Goal: Information Seeking & Learning: Learn about a topic

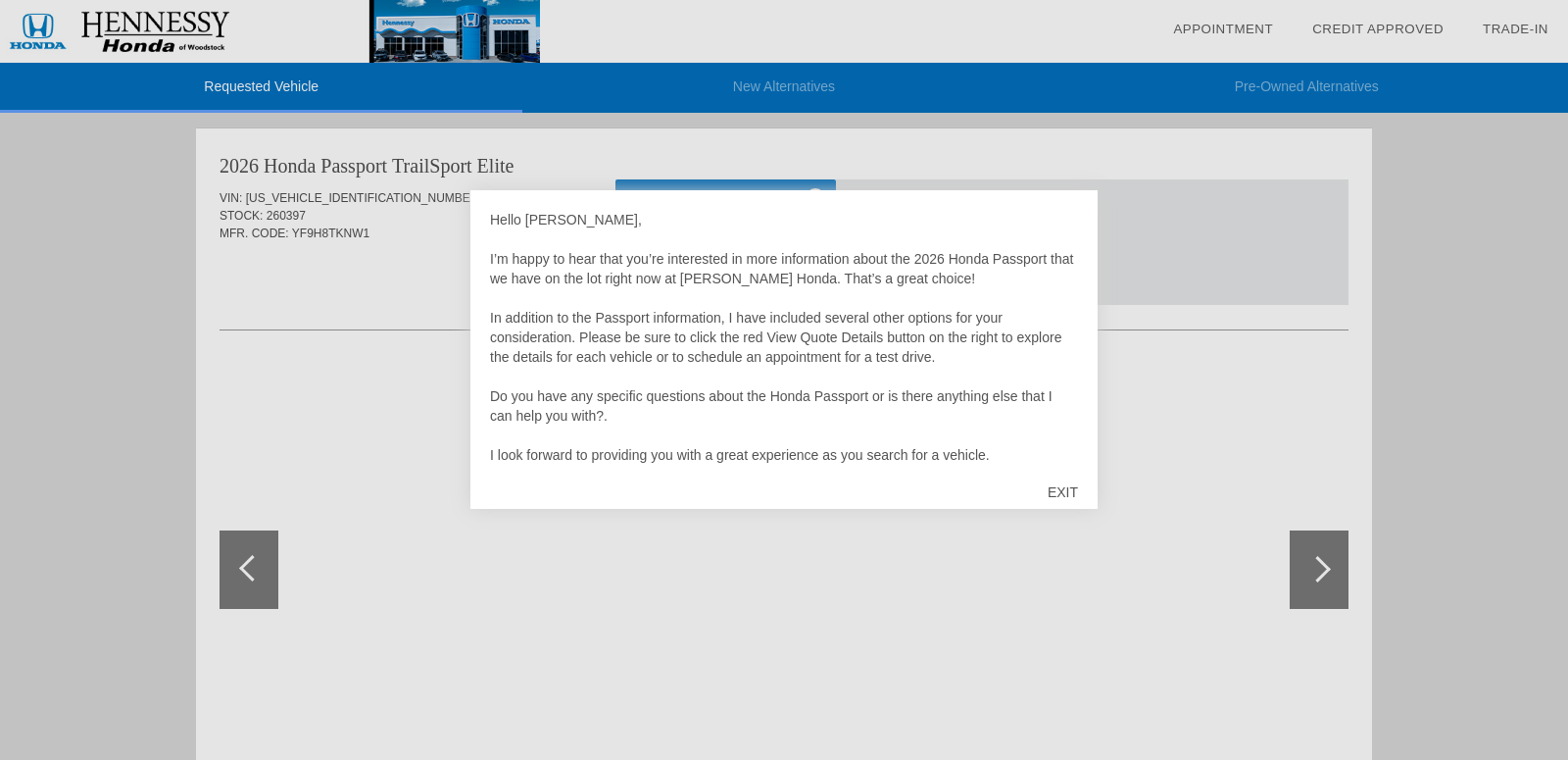
click at [1061, 491] on div "EXIT" at bounding box center [1063, 492] width 70 height 59
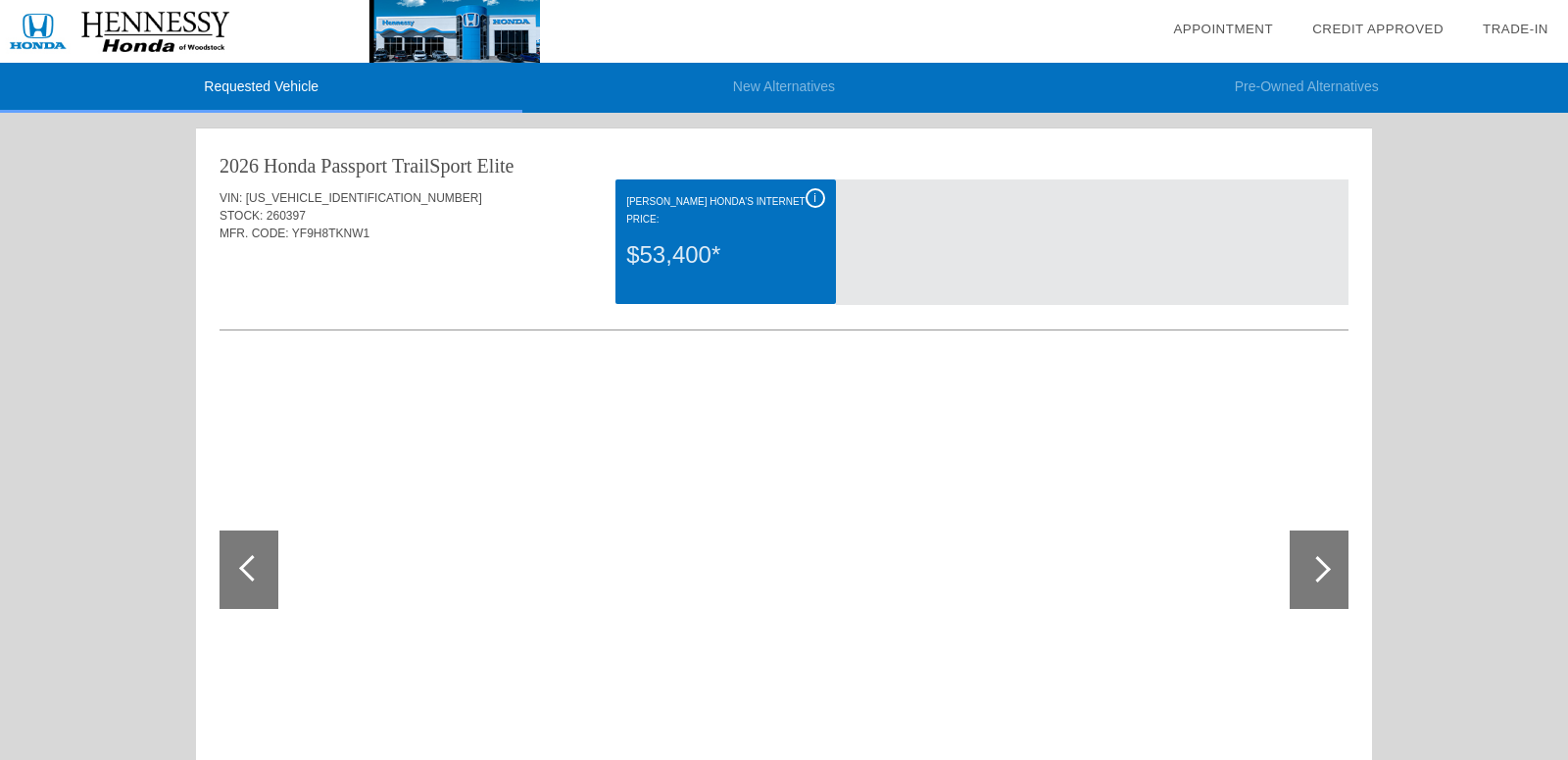
click at [1323, 557] on div at bounding box center [1319, 569] width 59 height 78
click at [1319, 571] on div at bounding box center [1317, 569] width 26 height 26
click at [245, 564] on div at bounding box center [252, 568] width 26 height 26
click at [479, 424] on div at bounding box center [498, 570] width 556 height 416
click at [1307, 561] on div at bounding box center [1319, 569] width 59 height 78
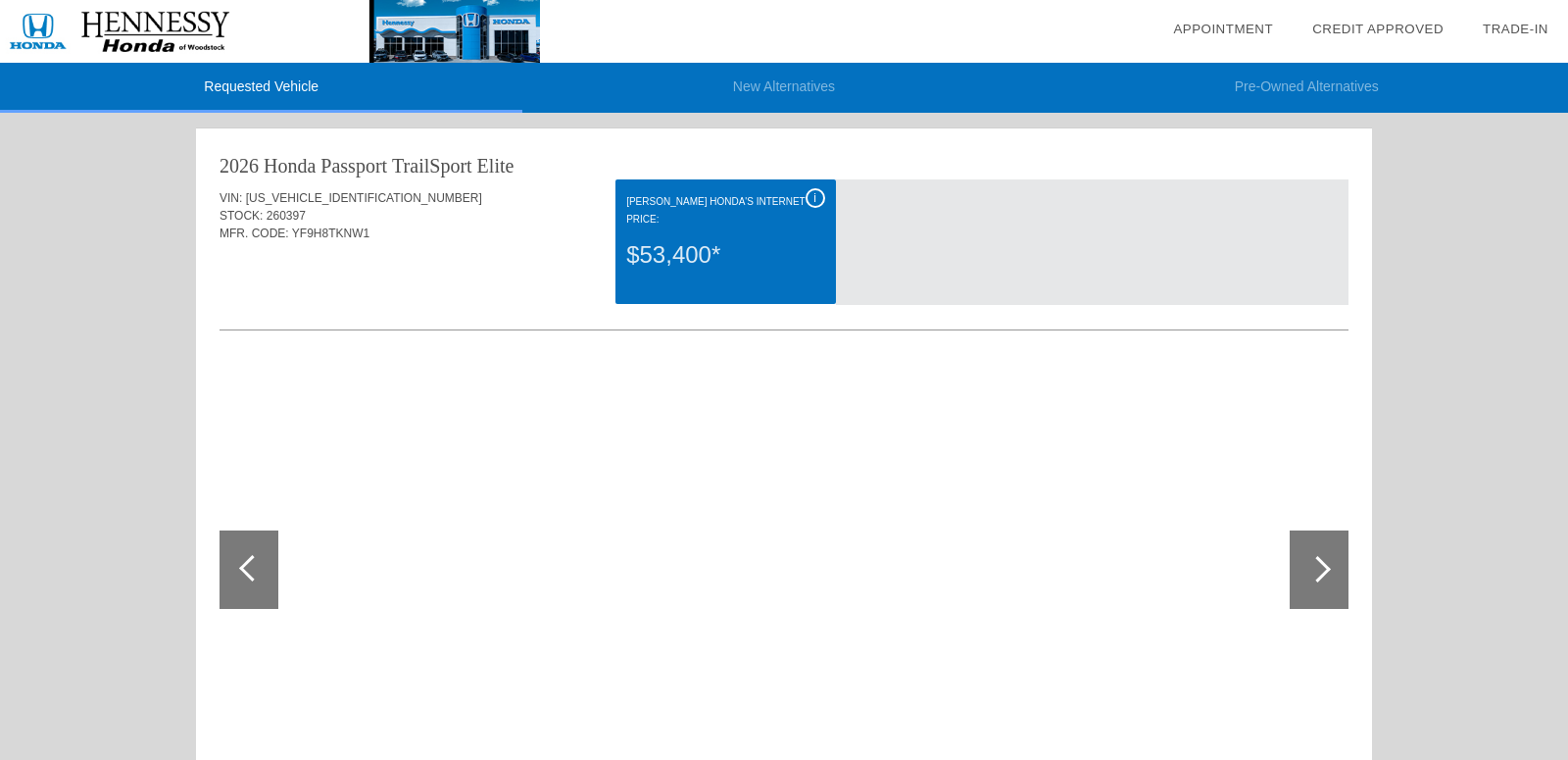
click at [815, 199] on span "i" at bounding box center [814, 198] width 3 height 14
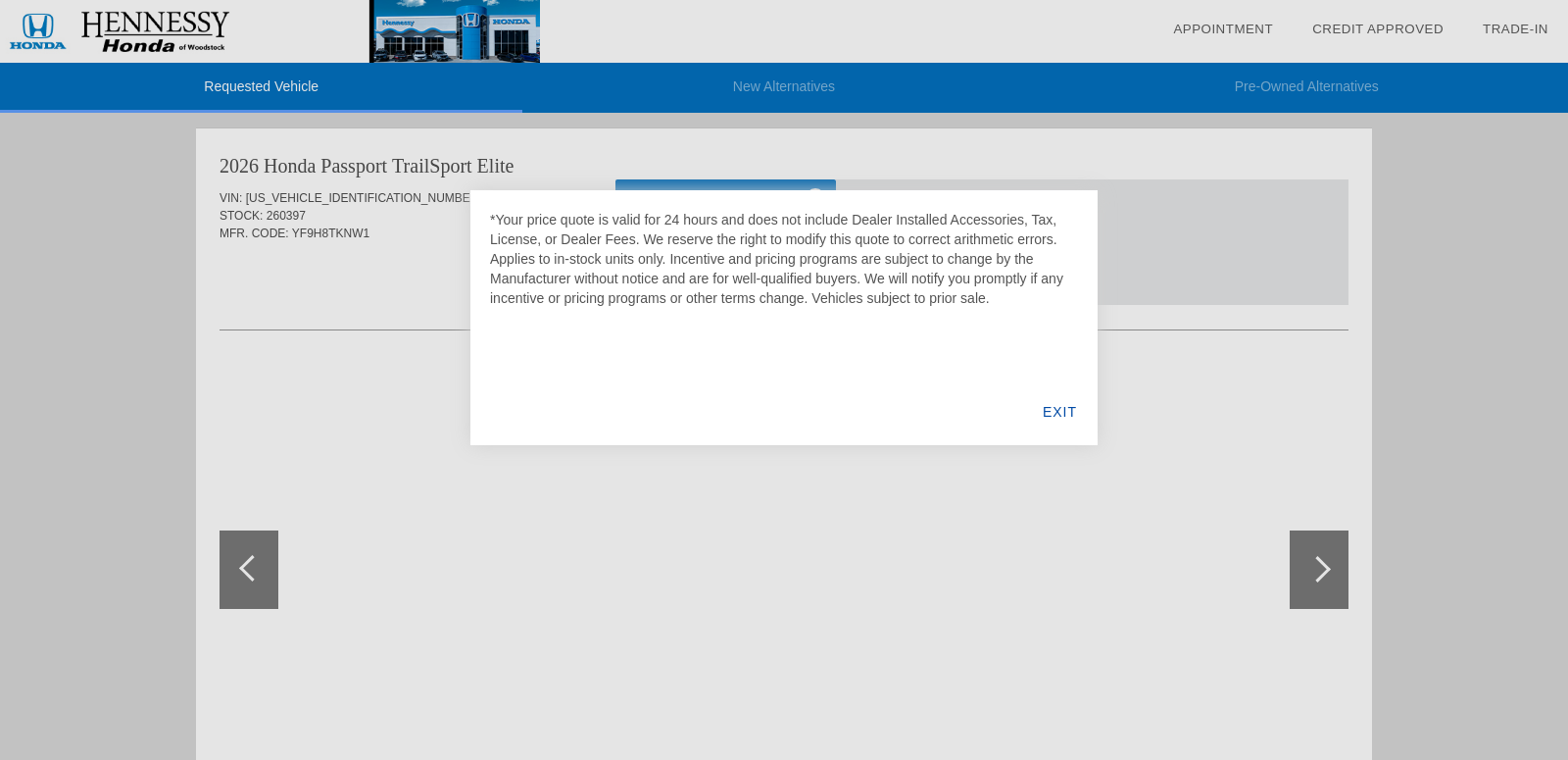
click at [1076, 418] on div "EXIT" at bounding box center [1059, 411] width 75 height 67
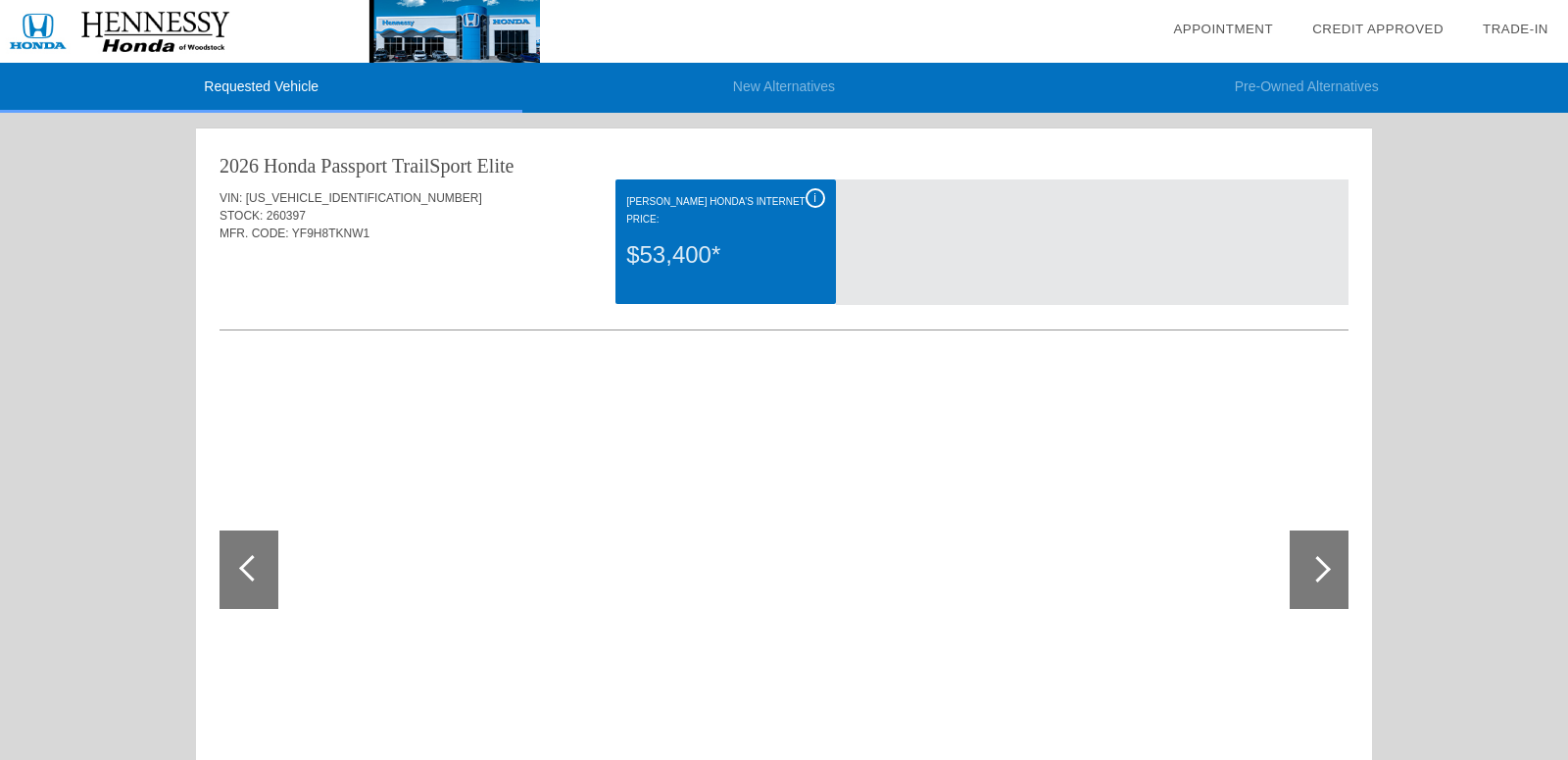
click at [820, 204] on div "i" at bounding box center [816, 198] width 20 height 20
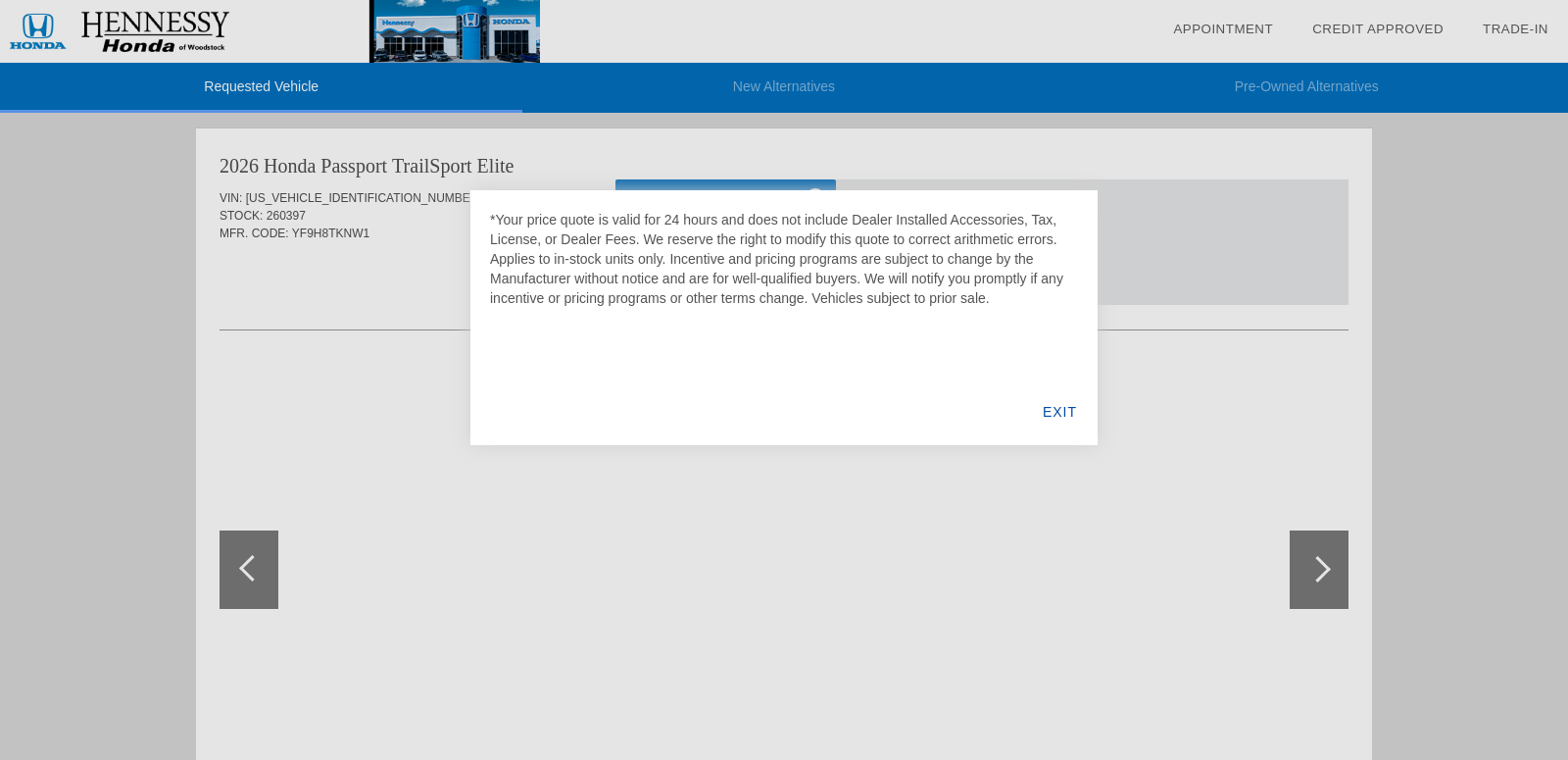
click at [1053, 406] on div "EXIT" at bounding box center [1059, 411] width 75 height 67
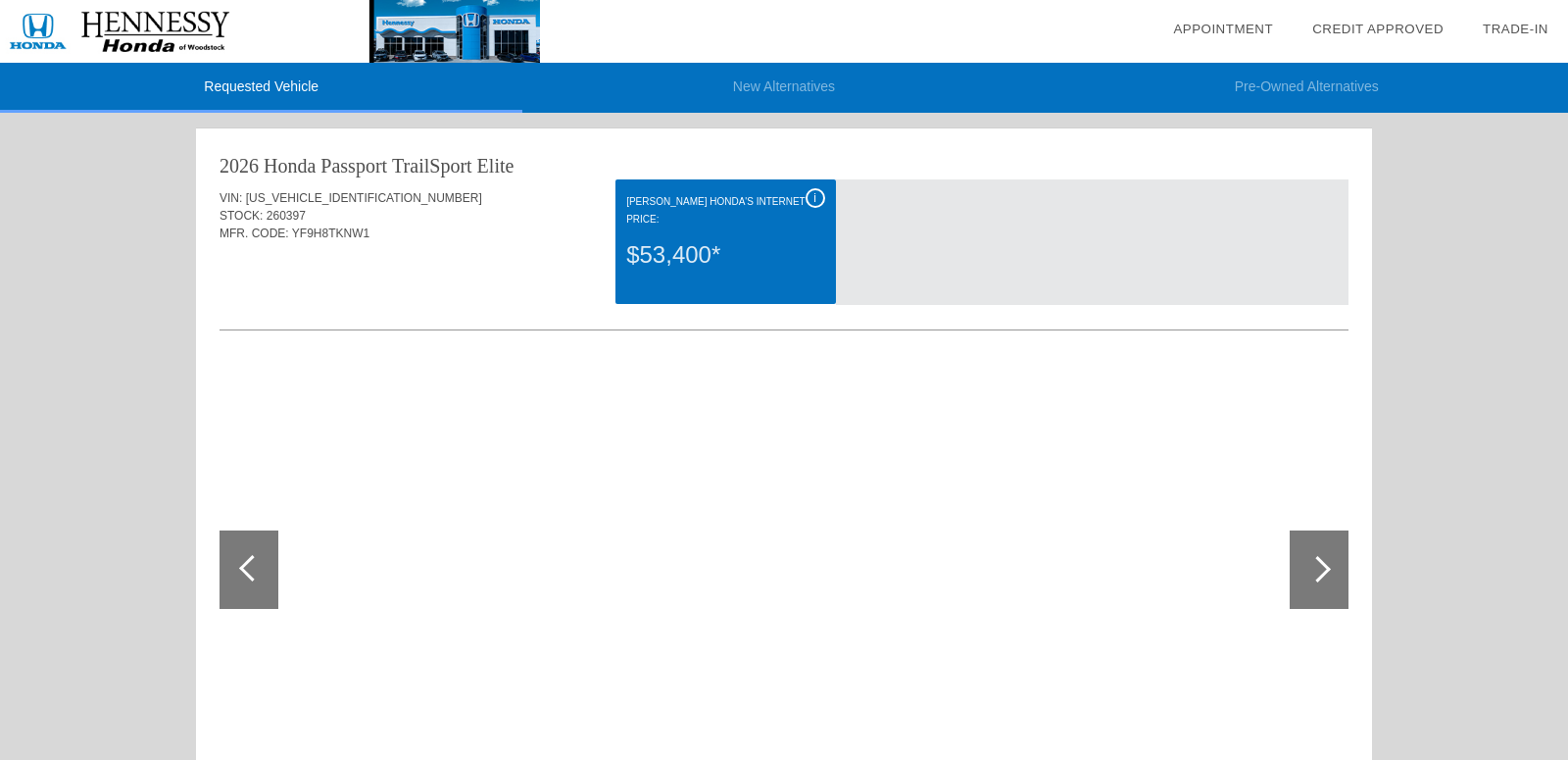
click at [775, 93] on li "New Alternatives" at bounding box center [783, 88] width 522 height 50
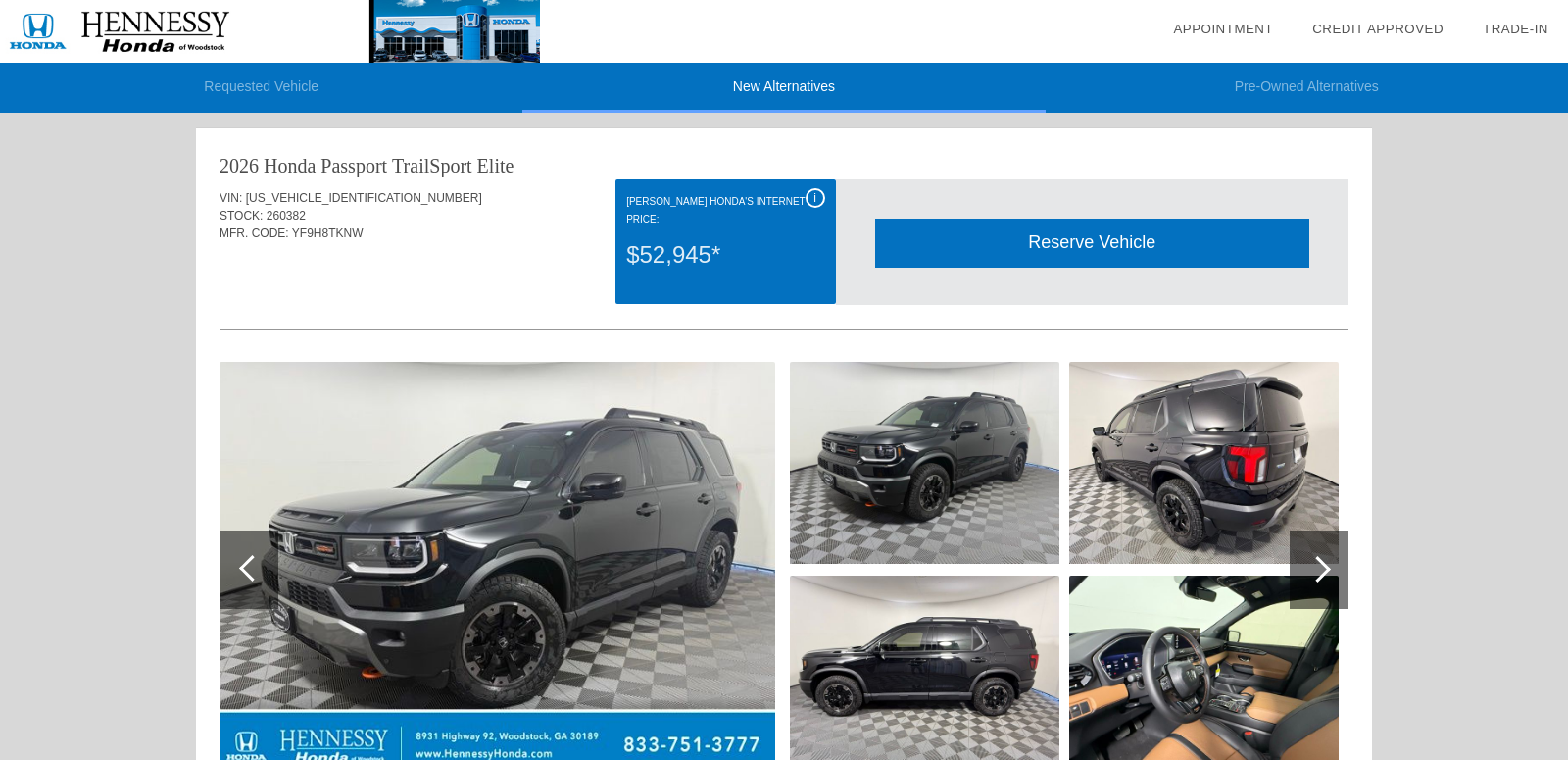
click at [269, 91] on li "Requested Vehicle" at bounding box center [261, 88] width 522 height 50
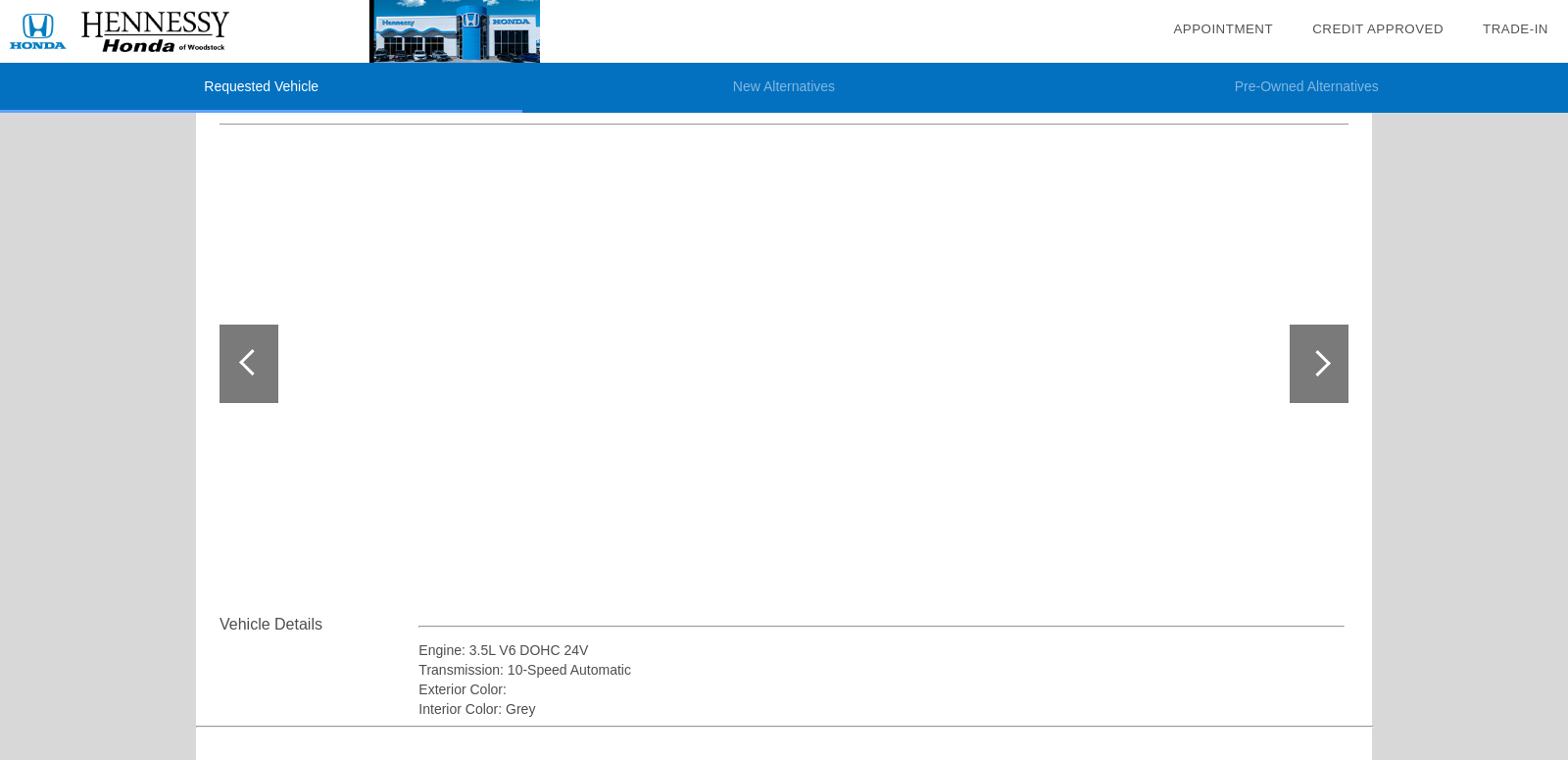
scroll to position [515, 0]
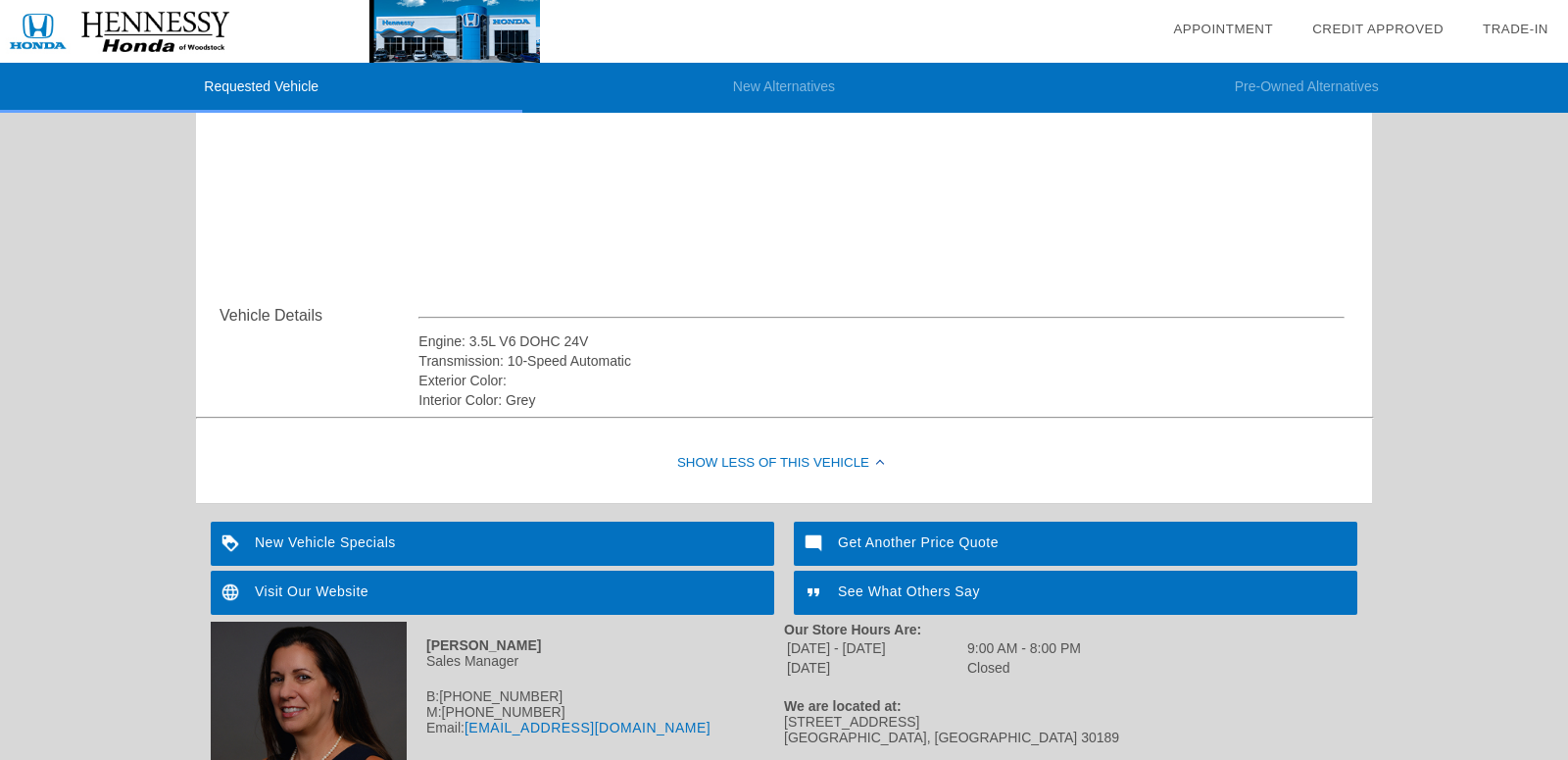
click at [529, 329] on div "Engine: 3.5L V6 DOHC 24V Transmission: 10-Speed Automatic Exterior Color: Inter…" at bounding box center [881, 357] width 926 height 106
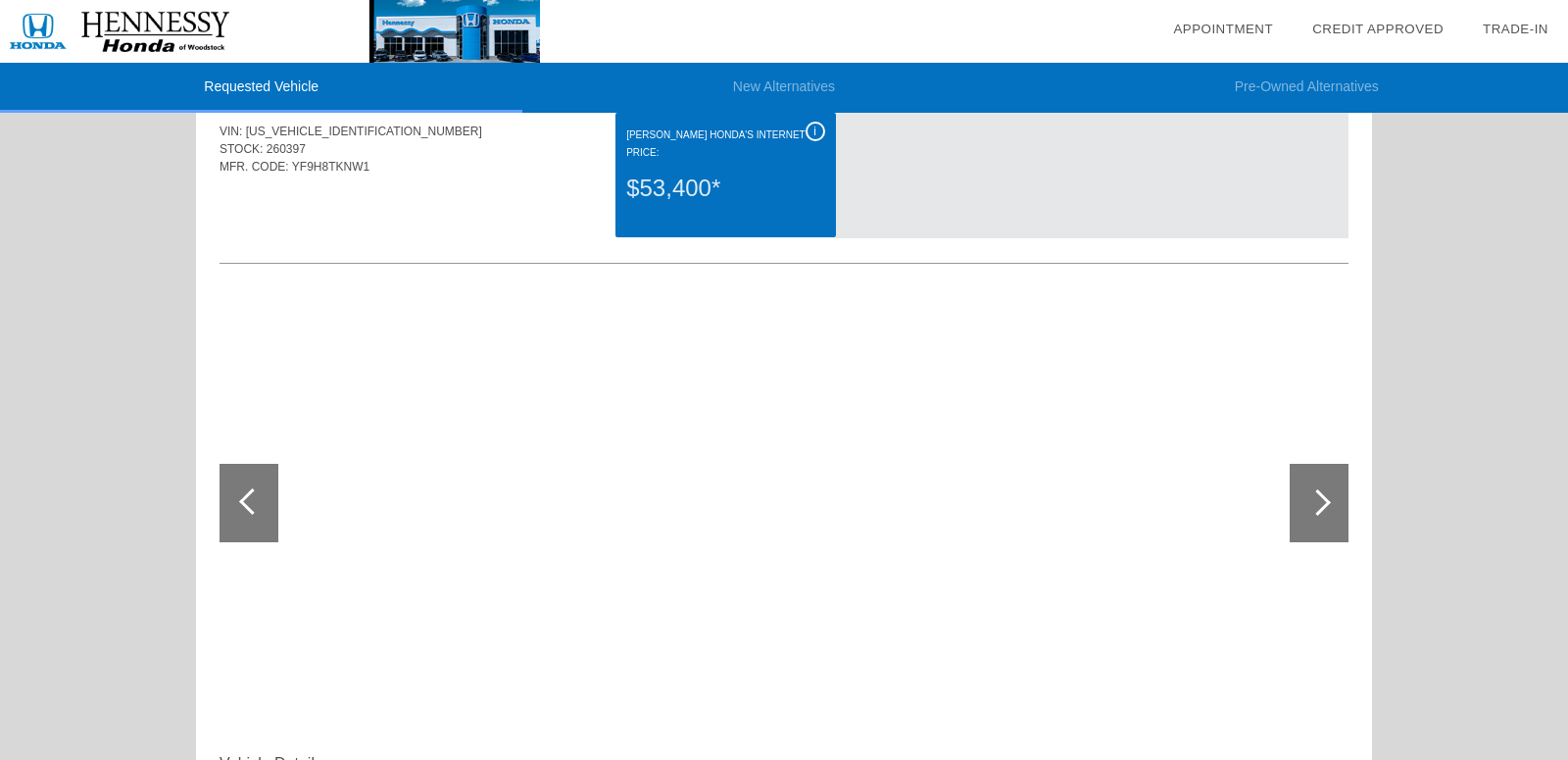
scroll to position [0, 0]
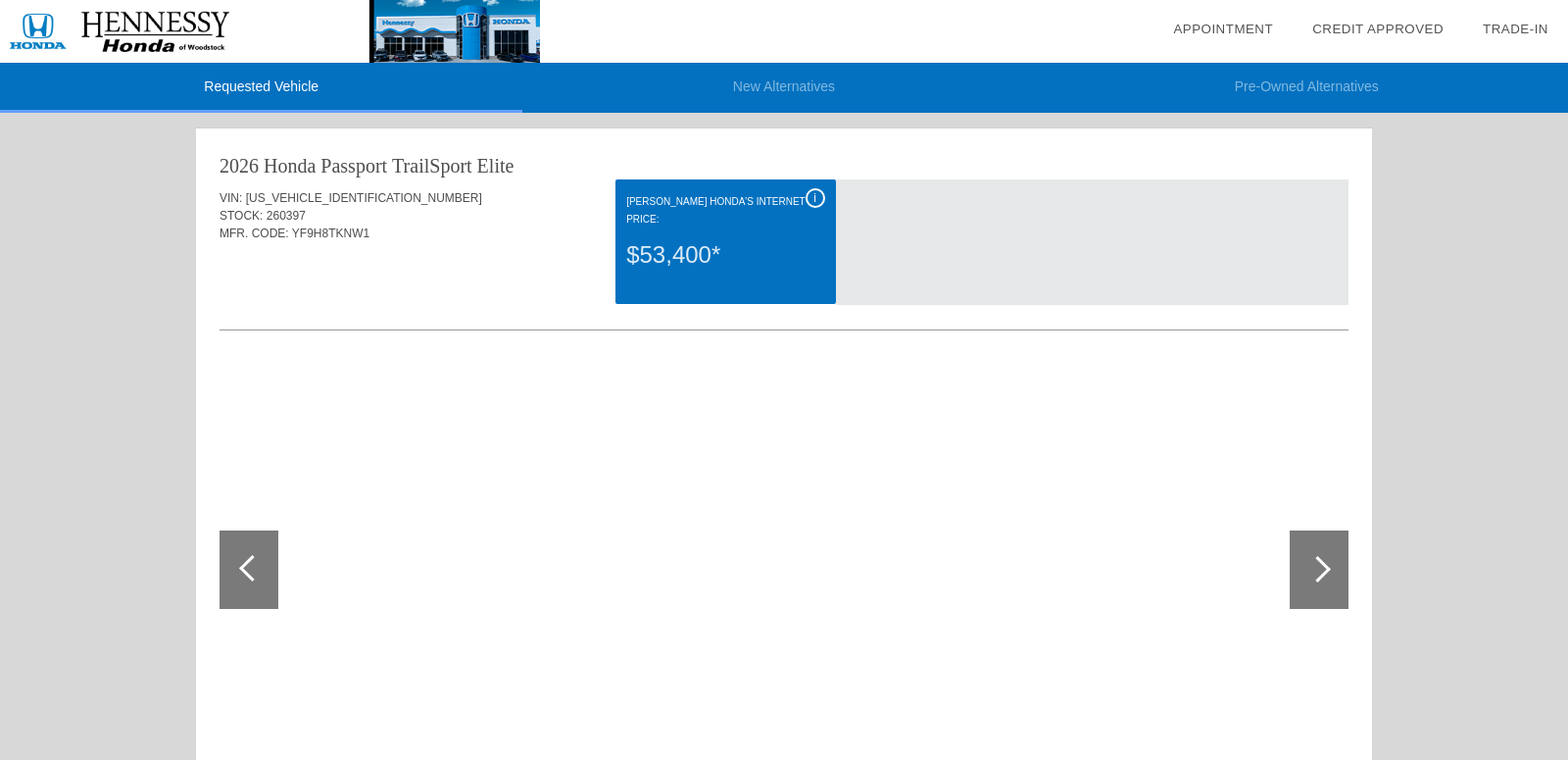
click at [1325, 570] on div at bounding box center [1317, 569] width 26 height 26
click at [814, 201] on span "i" at bounding box center [814, 198] width 3 height 14
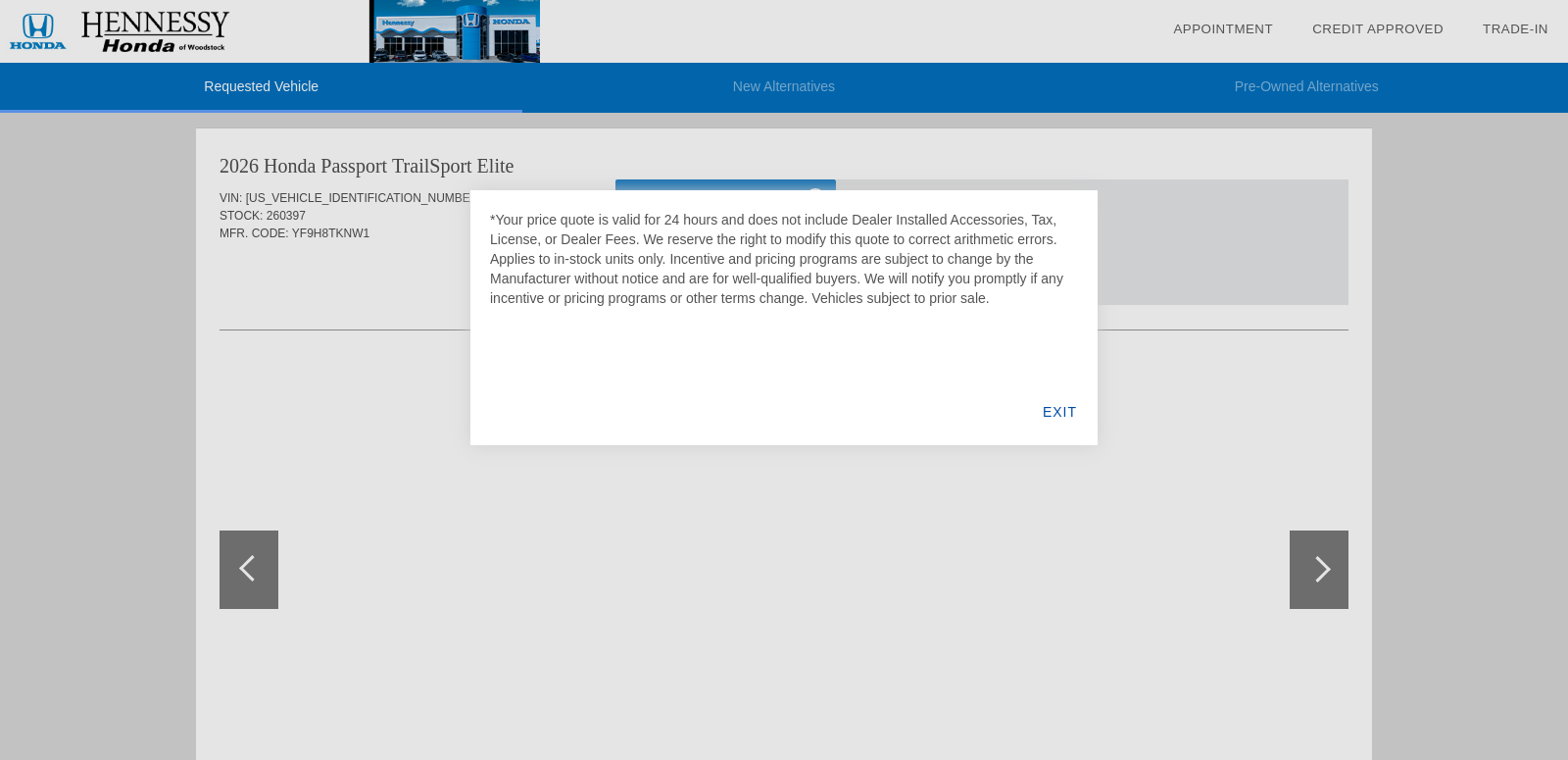
click at [1056, 414] on div "EXIT" at bounding box center [1059, 411] width 75 height 67
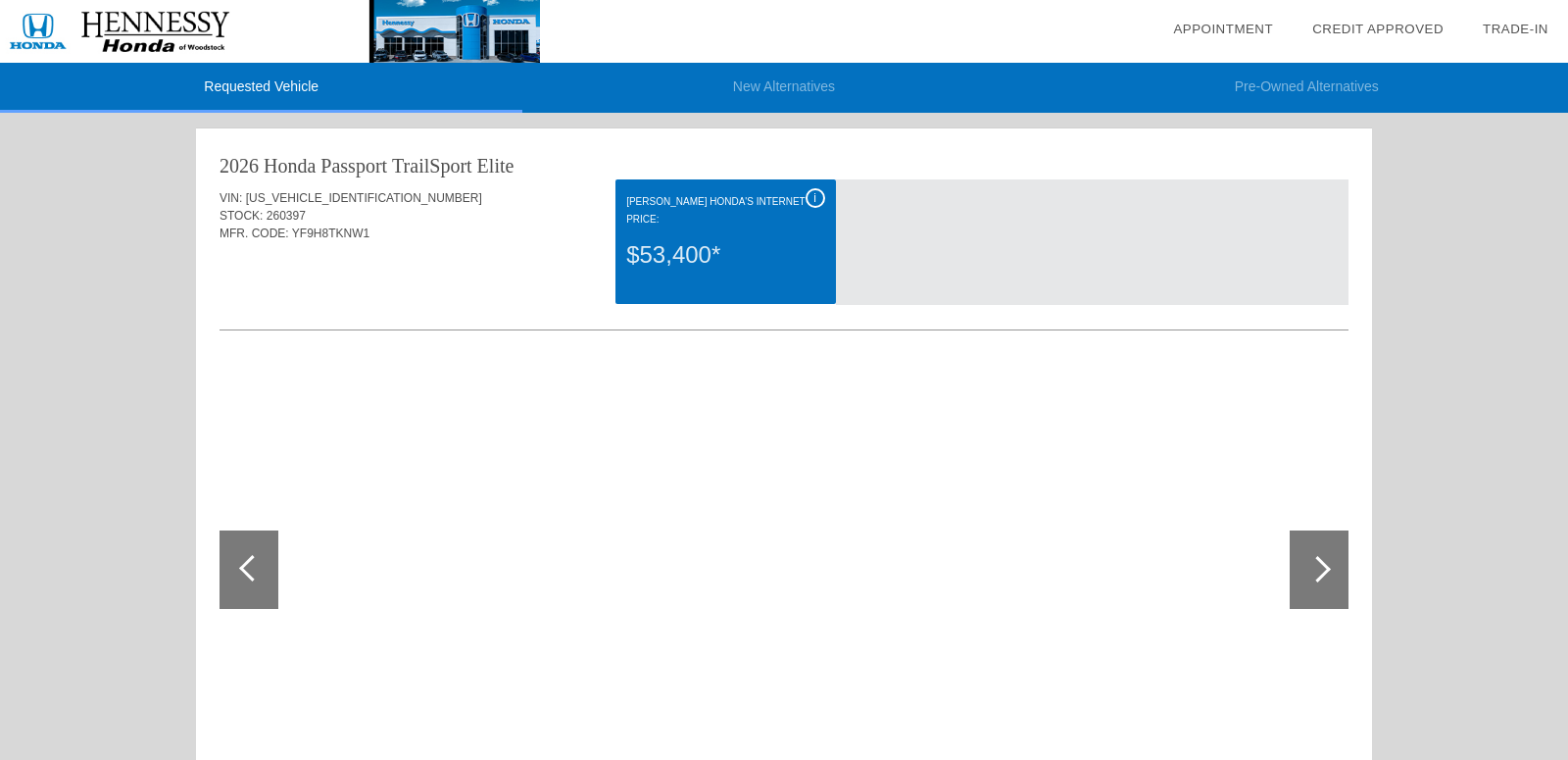
click at [1316, 571] on div at bounding box center [1317, 569] width 26 height 26
drag, startPoint x: 670, startPoint y: 517, endPoint x: 515, endPoint y: 522, distance: 154.9
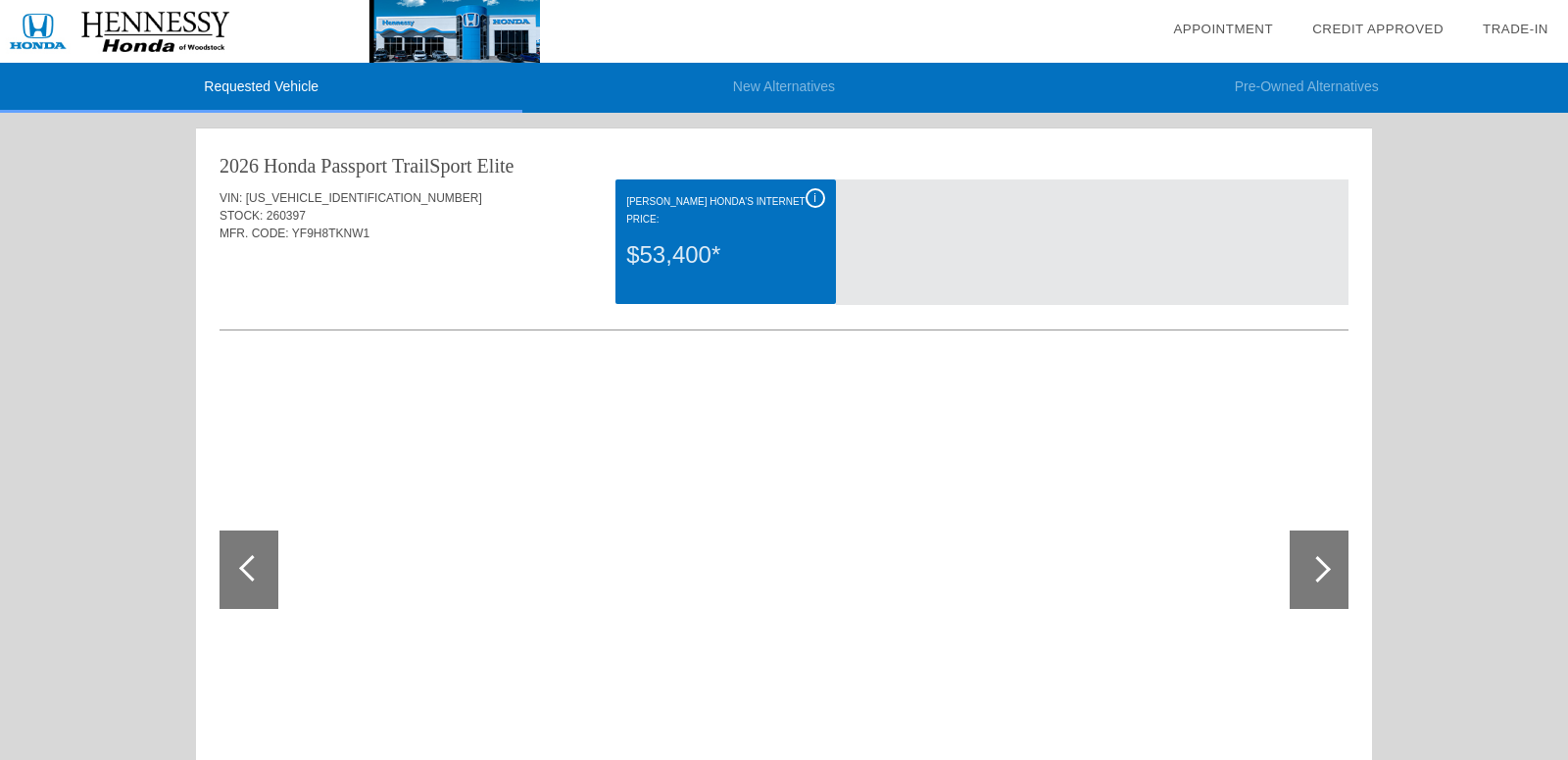
click at [669, 517] on div at bounding box center [498, 570] width 556 height 416
click at [239, 573] on div at bounding box center [249, 569] width 59 height 78
click at [273, 86] on li "Requested Vehicle" at bounding box center [261, 88] width 522 height 50
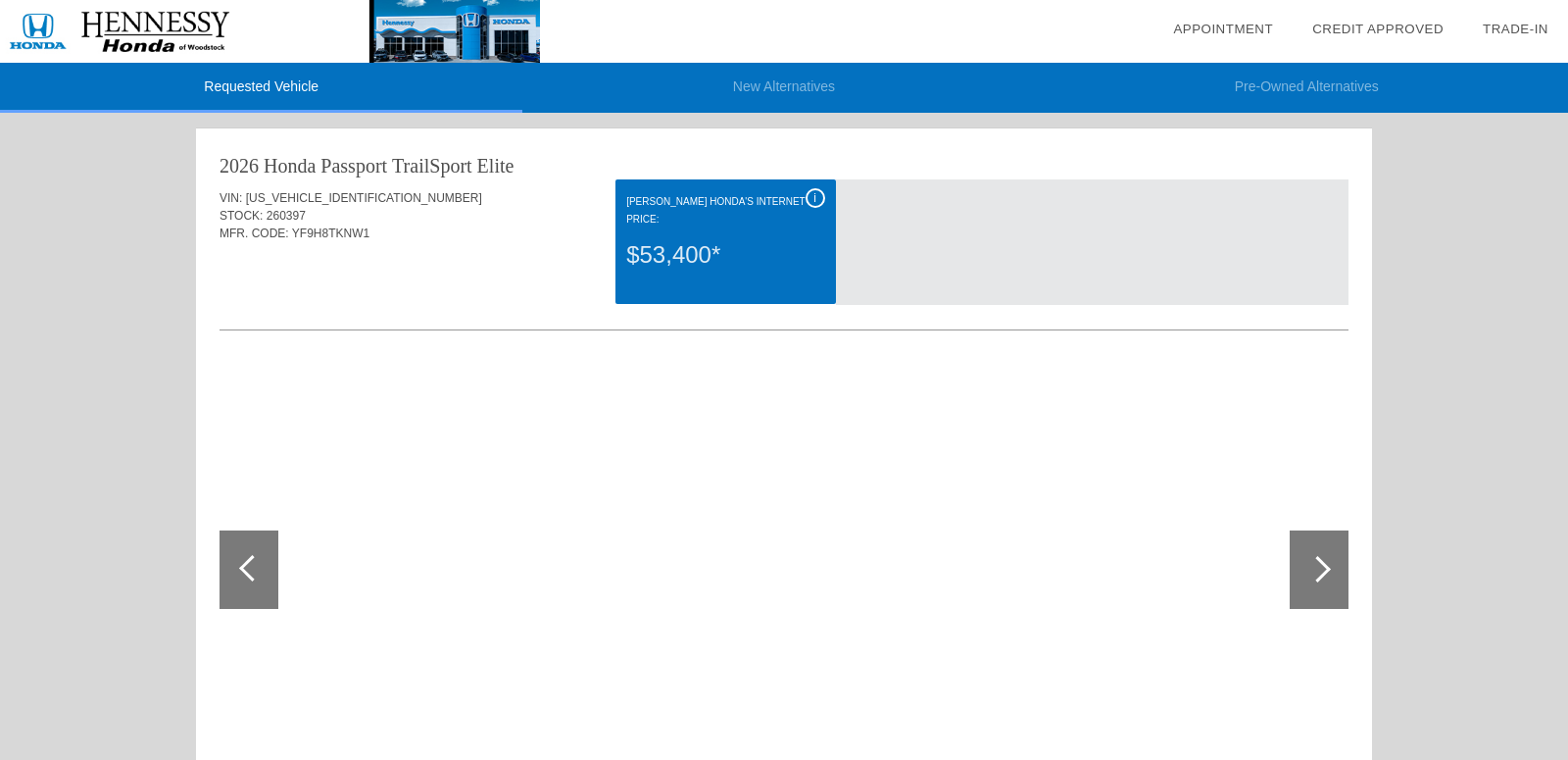
click at [310, 202] on span "[US_VEHICLE_IDENTIFICATION_NUMBER]" at bounding box center [364, 198] width 236 height 14
copy div "[US_VEHICLE_IDENTIFICATION_NUMBER]"
click at [817, 196] on div "i" at bounding box center [816, 198] width 20 height 20
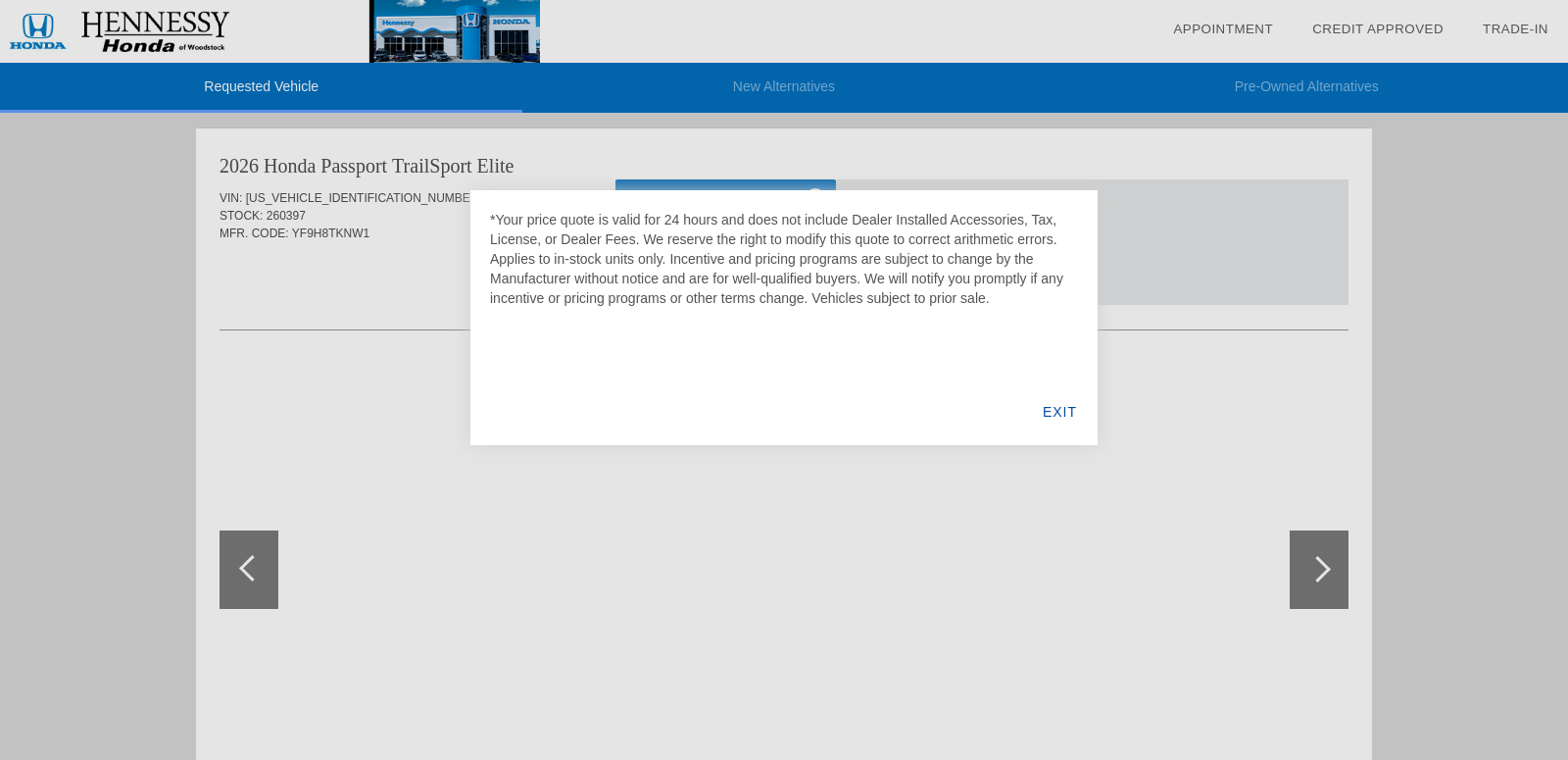
click at [385, 314] on div at bounding box center [784, 380] width 1568 height 760
click at [1052, 412] on div "EXIT" at bounding box center [1059, 411] width 75 height 67
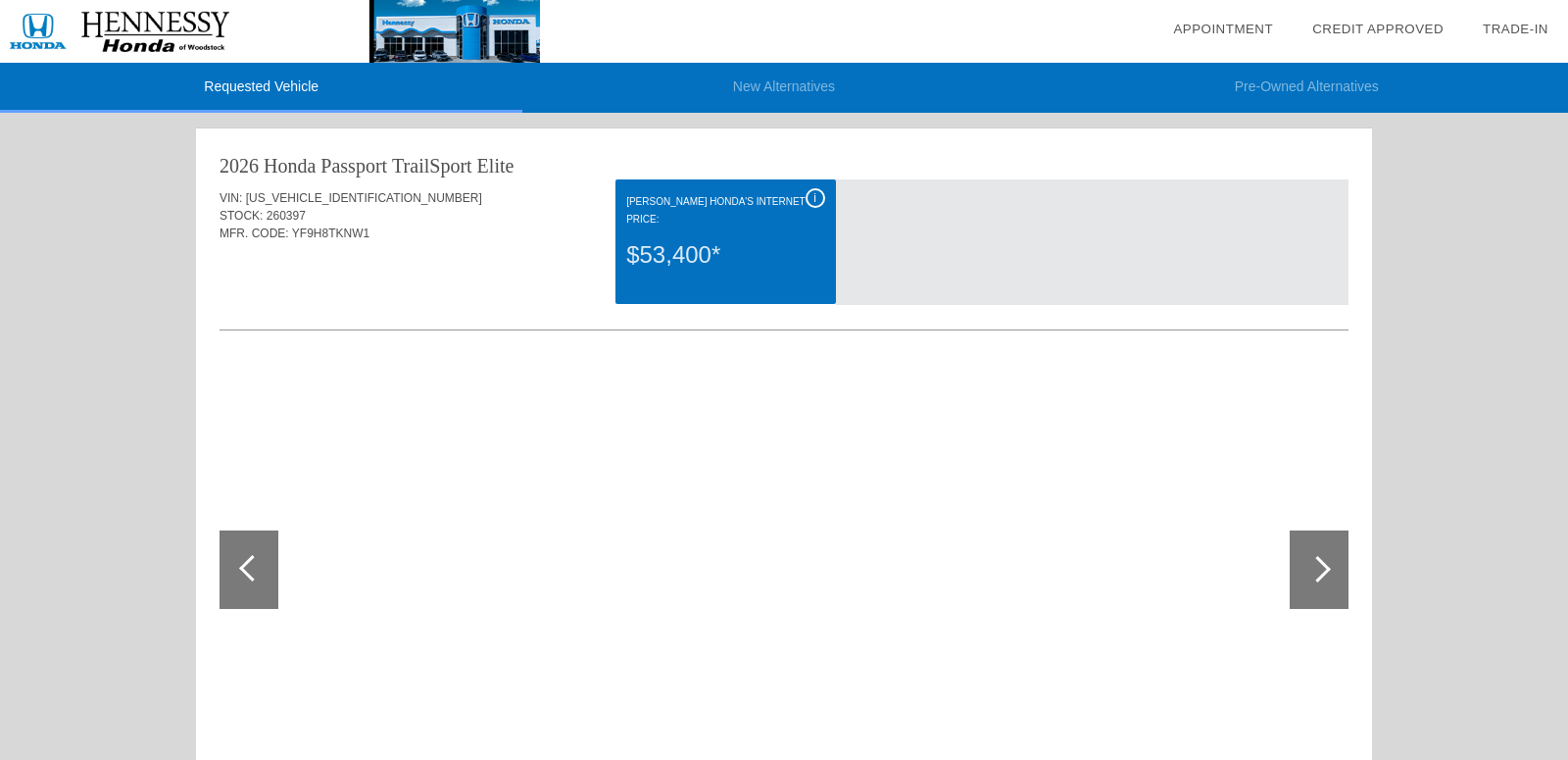
click at [1308, 556] on div at bounding box center [1319, 569] width 59 height 78
click at [250, 566] on div at bounding box center [252, 568] width 26 height 26
click at [231, 566] on div at bounding box center [249, 569] width 59 height 78
click at [248, 560] on div at bounding box center [249, 569] width 59 height 78
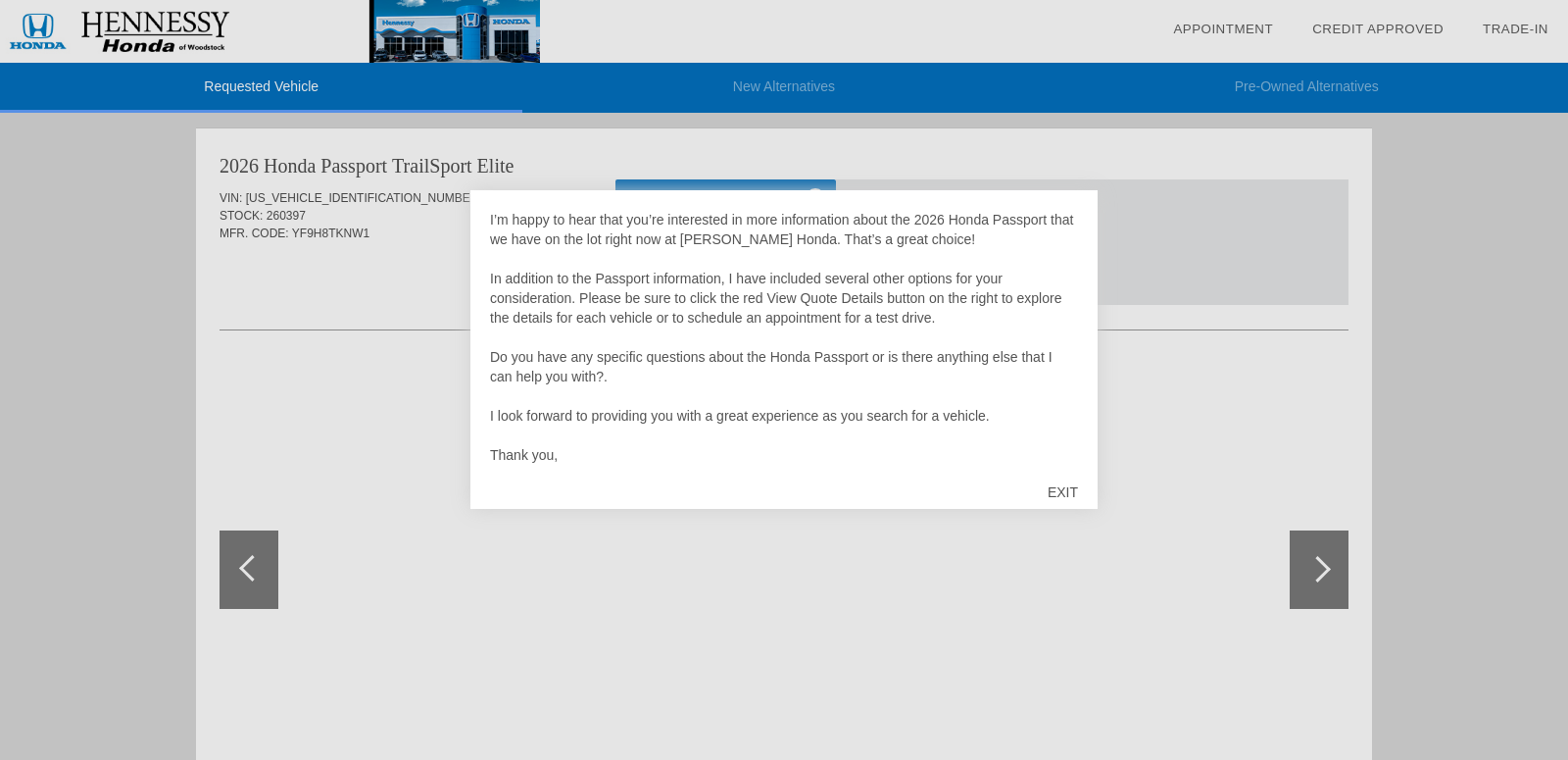
scroll to position [309, 0]
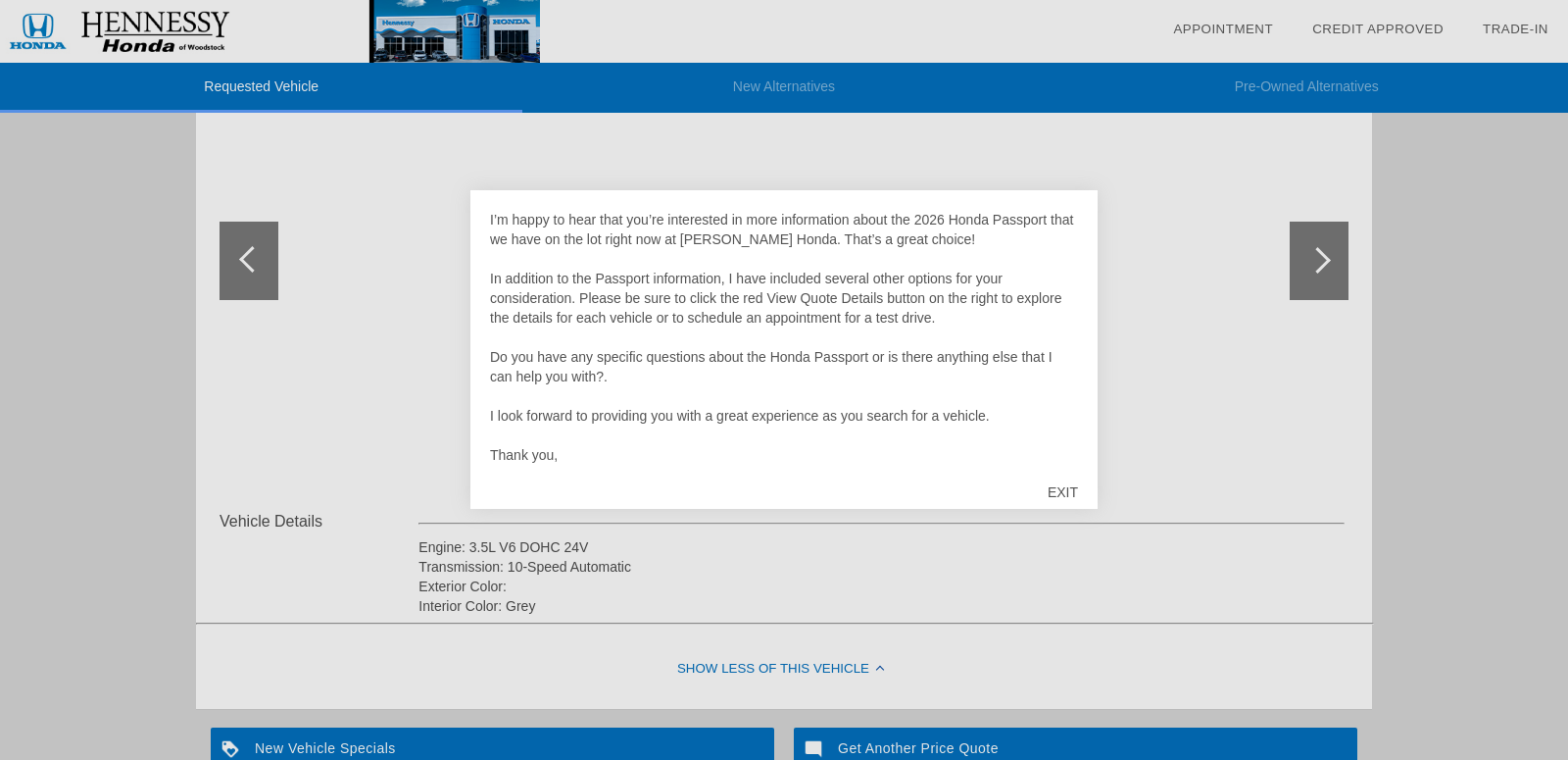
click at [1059, 488] on div "EXIT" at bounding box center [1063, 492] width 70 height 59
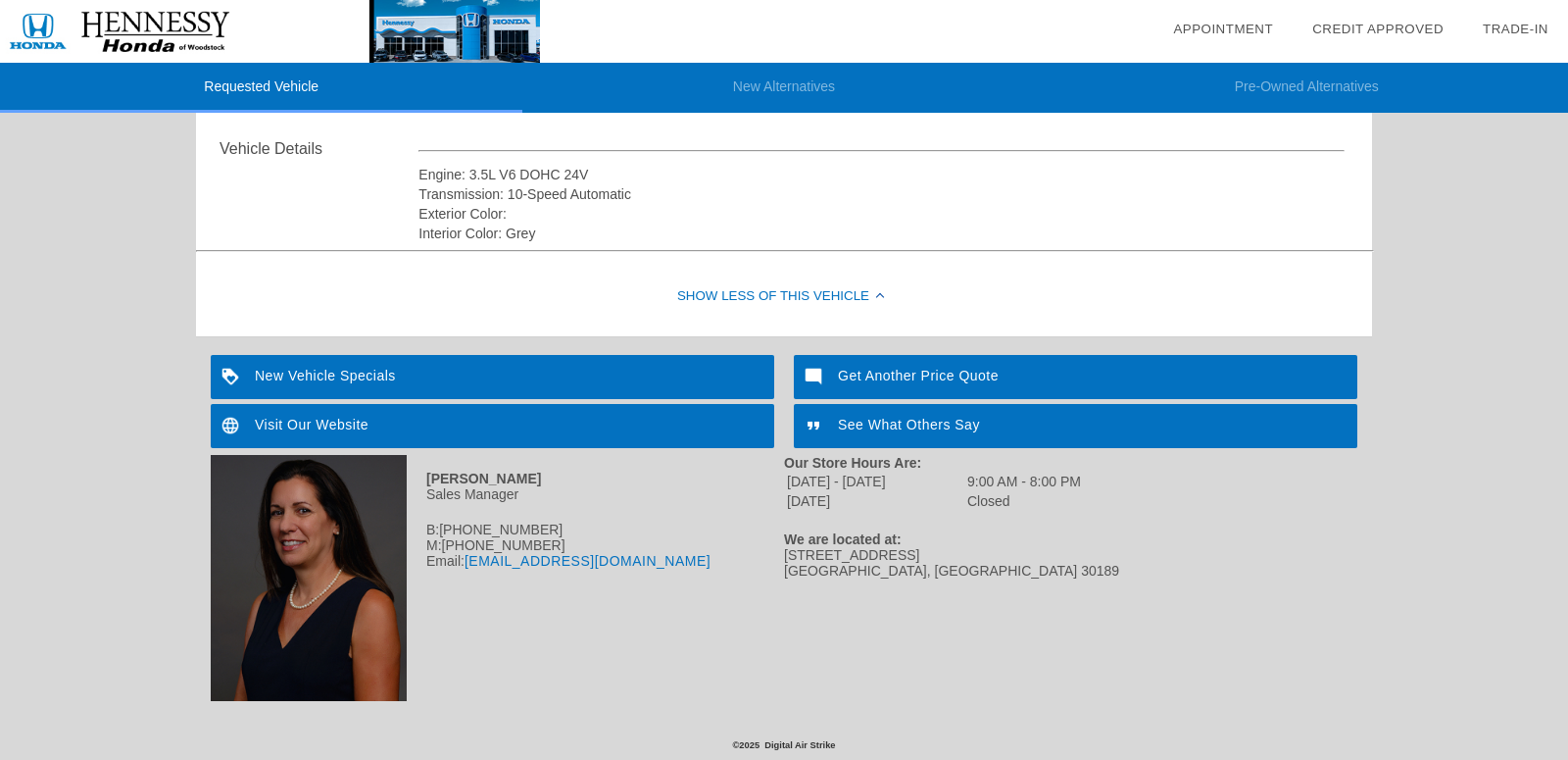
scroll to position [0, 0]
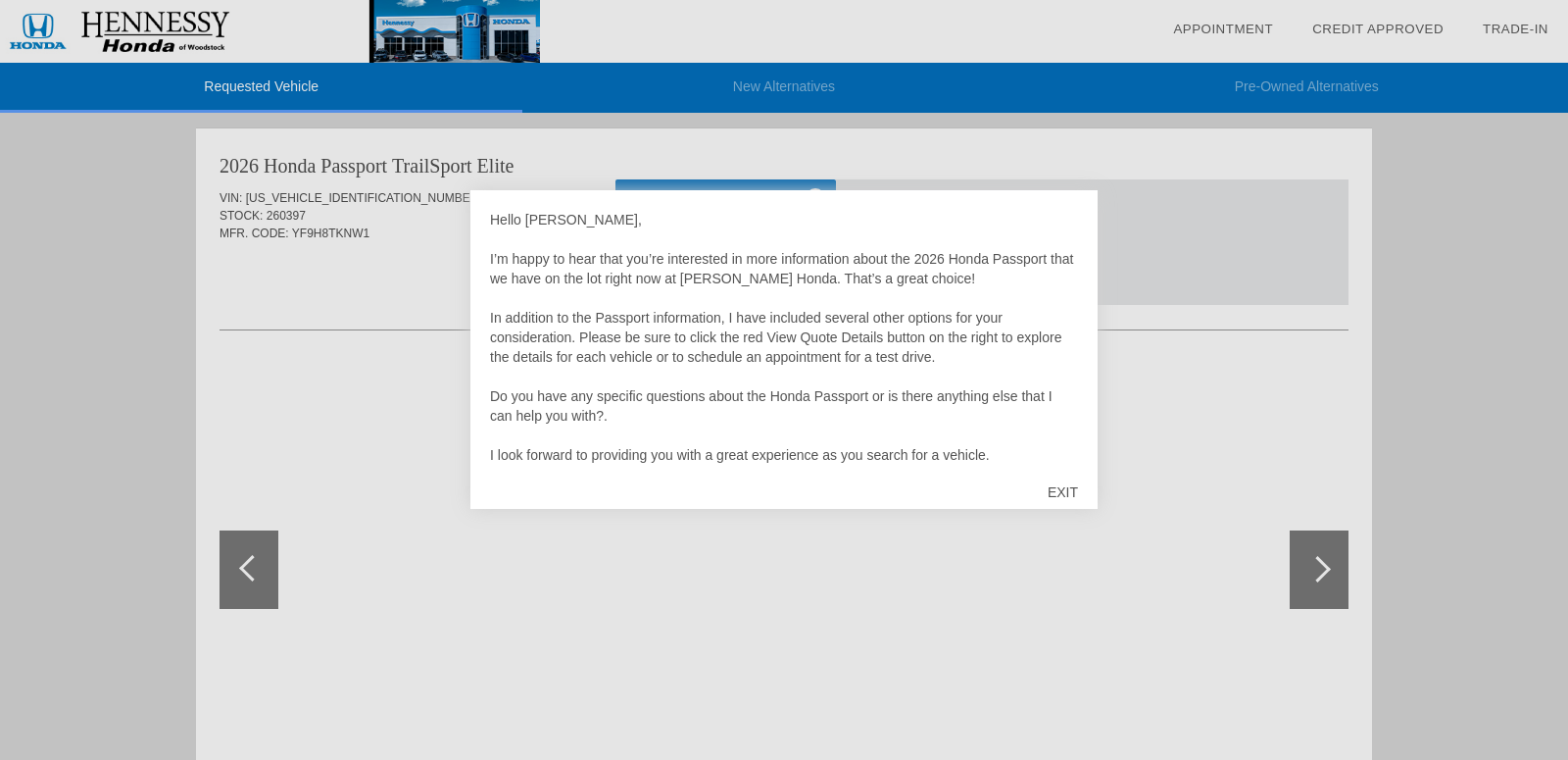
click at [1052, 488] on div "EXIT" at bounding box center [1063, 492] width 70 height 59
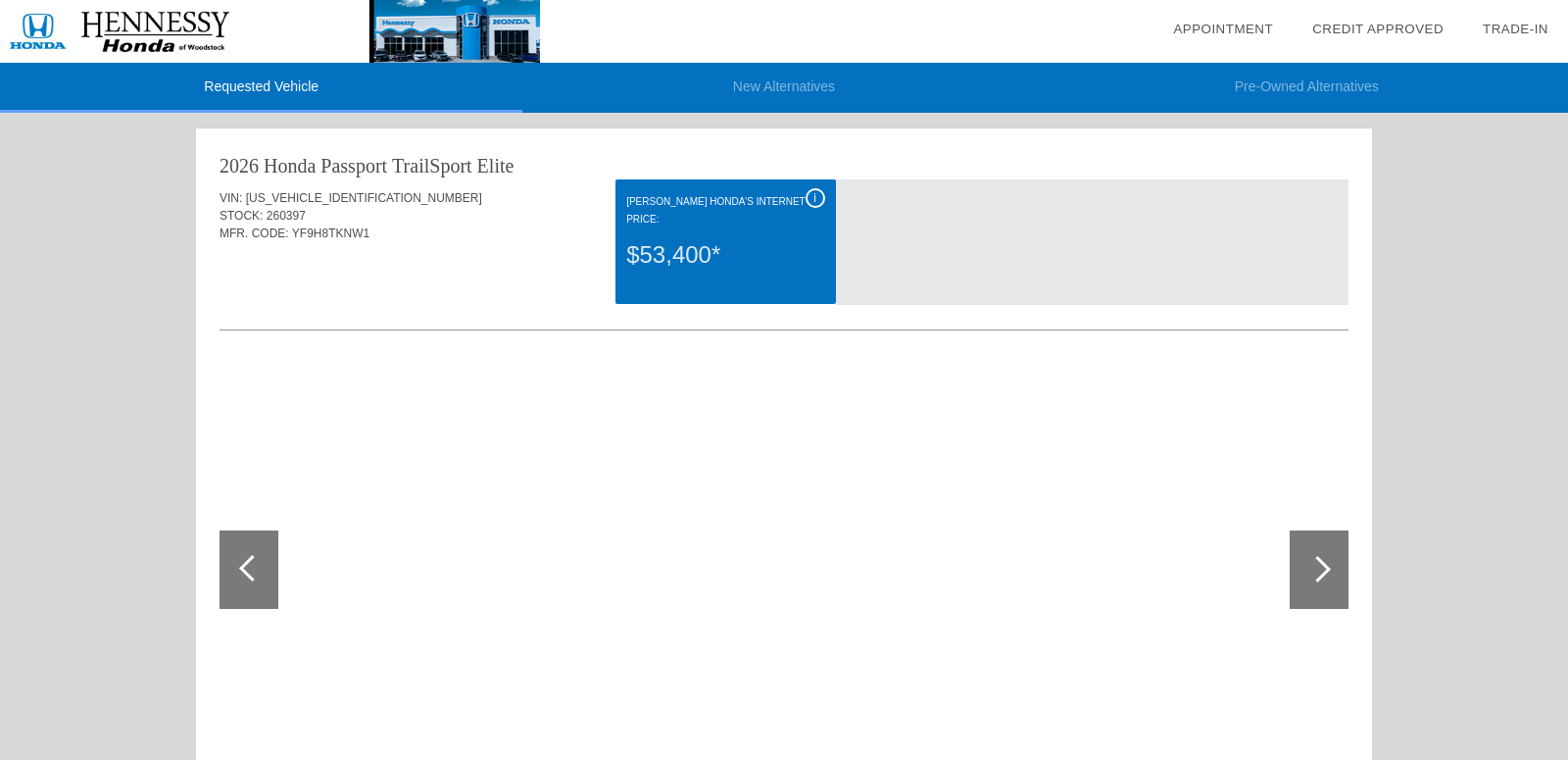
click at [815, 198] on span "i" at bounding box center [814, 198] width 3 height 14
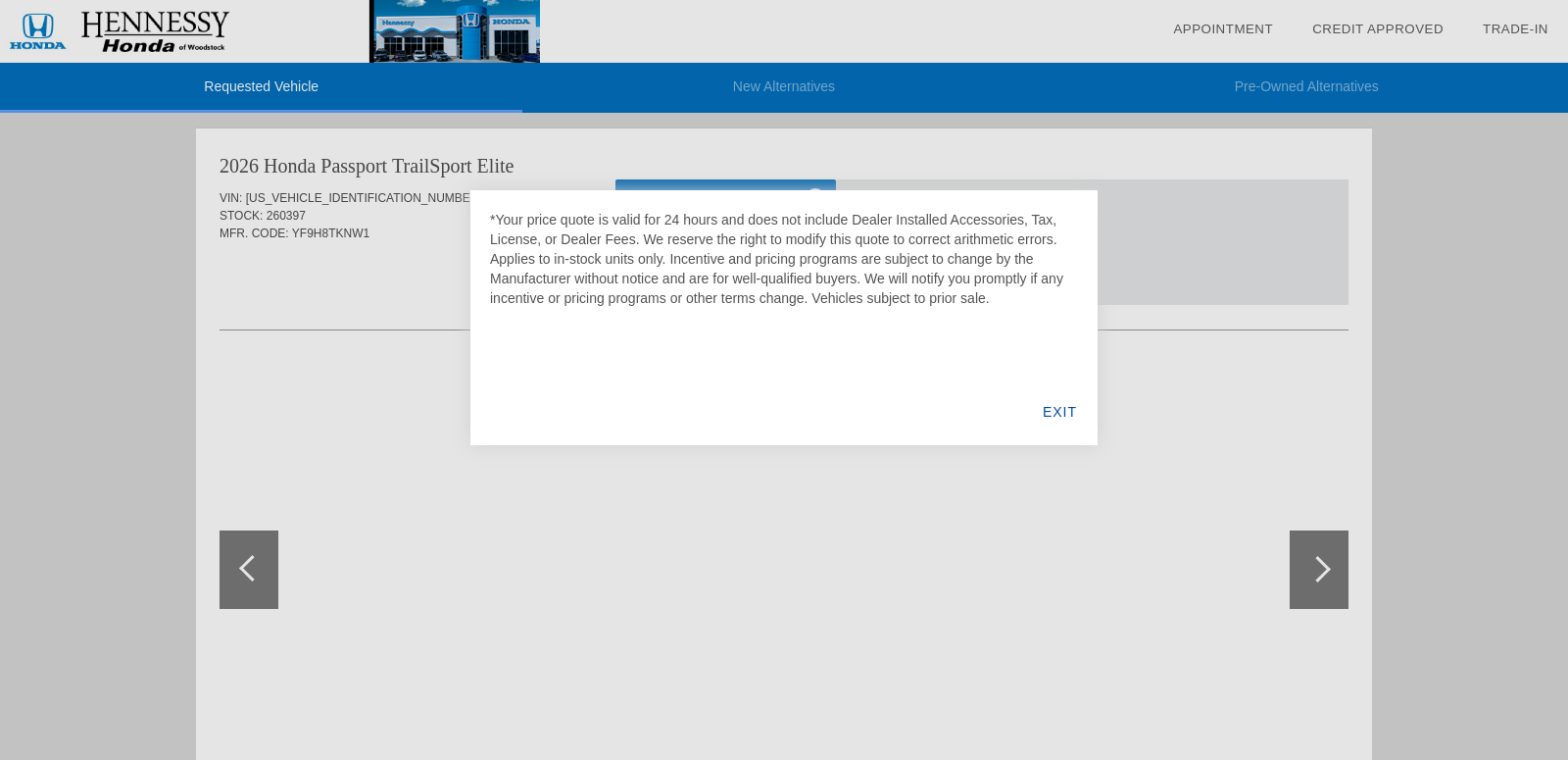
click at [1061, 409] on div "EXIT" at bounding box center [1059, 411] width 75 height 67
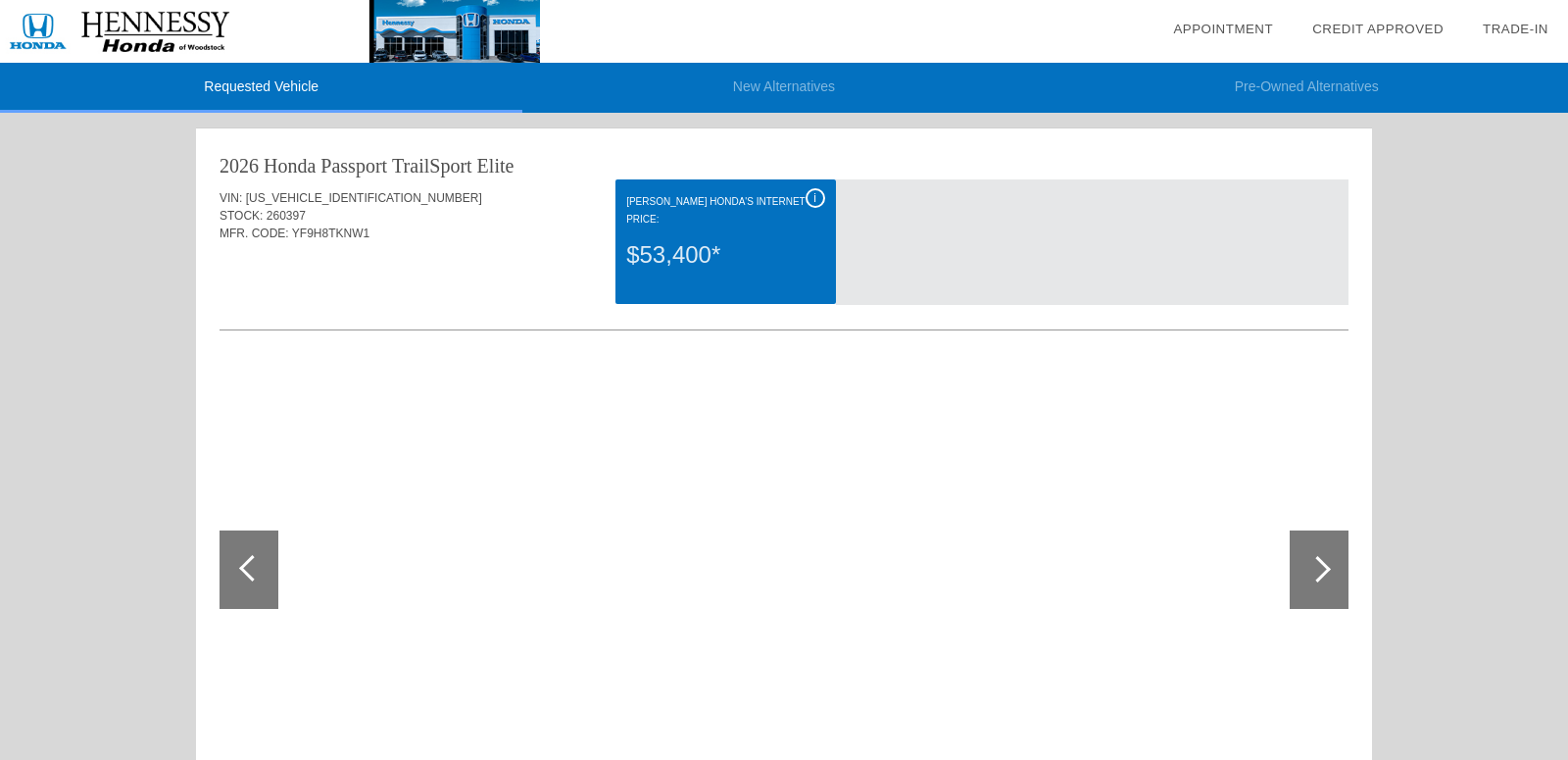
click at [253, 557] on div at bounding box center [252, 568] width 26 height 26
